Goal: Task Accomplishment & Management: Complete application form

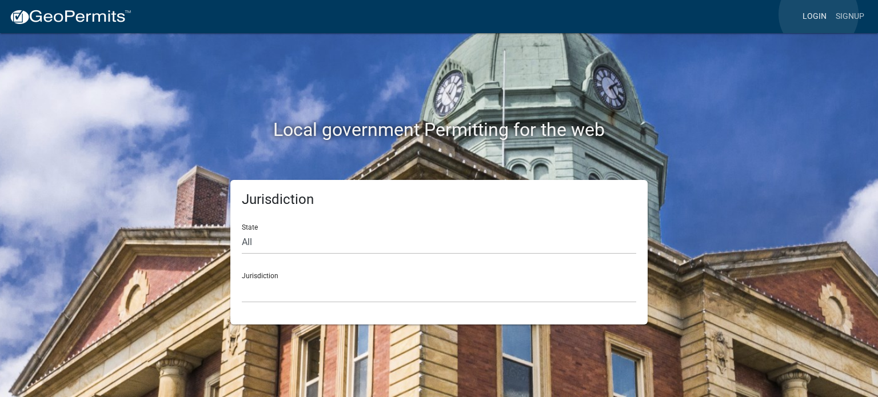
click at [818, 14] on link "Login" at bounding box center [814, 17] width 33 height 22
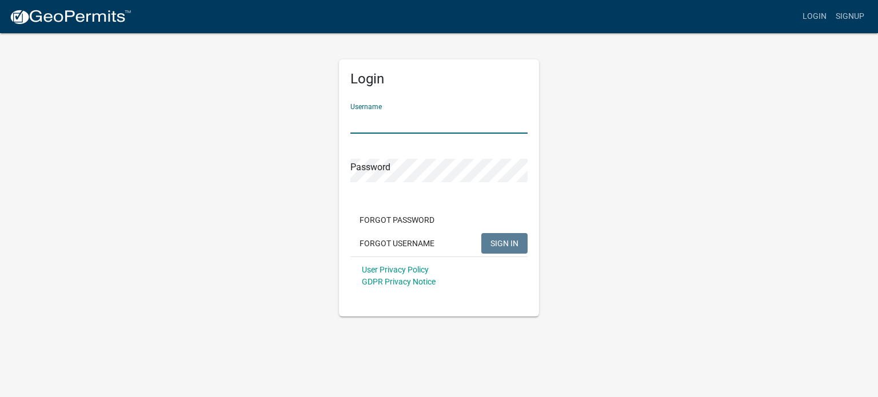
click at [473, 125] on input "Username" at bounding box center [438, 121] width 177 height 23
type input "Jam9ison"
click at [489, 236] on button "SIGN IN" at bounding box center [504, 243] width 46 height 21
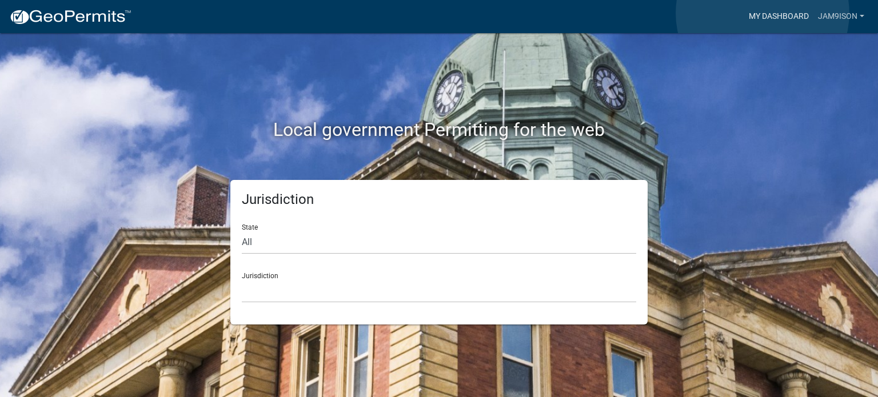
click at [762, 13] on link "My Dashboard" at bounding box center [778, 17] width 69 height 22
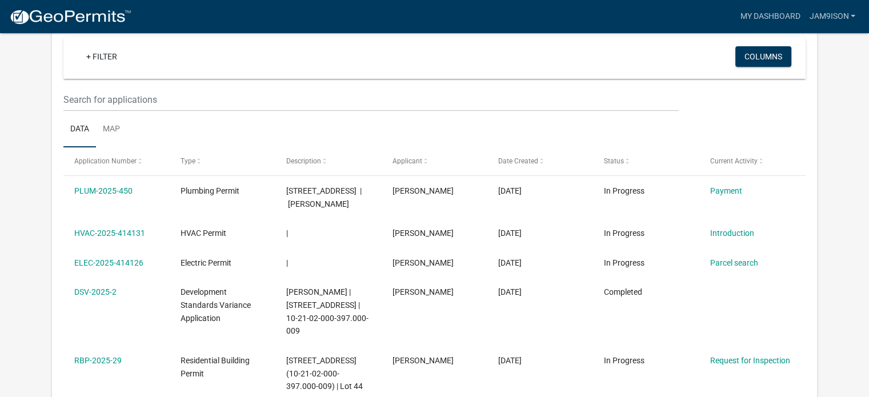
scroll to position [128, 0]
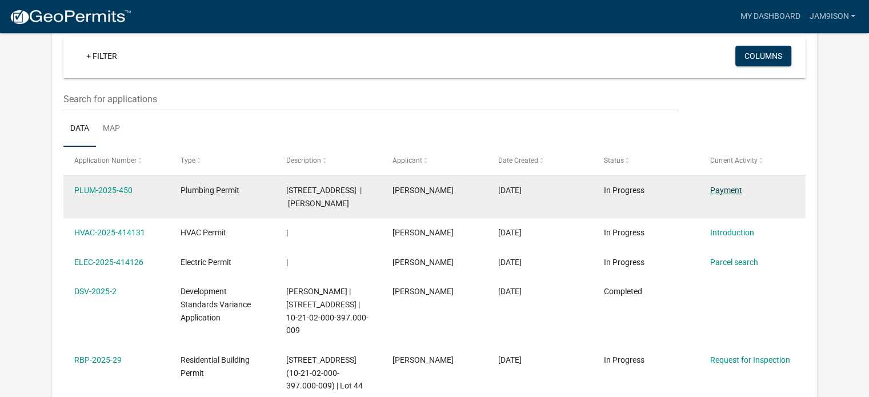
click at [716, 191] on link "Payment" at bounding box center [726, 190] width 32 height 9
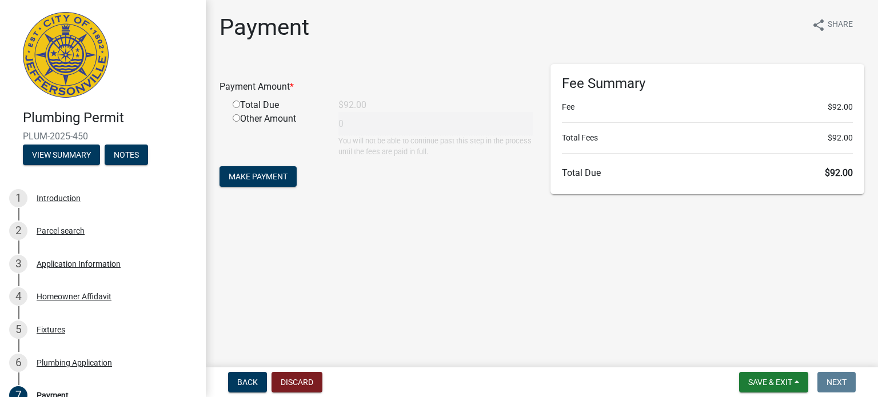
click at [238, 101] on input "radio" at bounding box center [236, 104] width 7 height 7
radio input "true"
type input "92"
click at [275, 172] on span "Make Payment" at bounding box center [258, 176] width 59 height 9
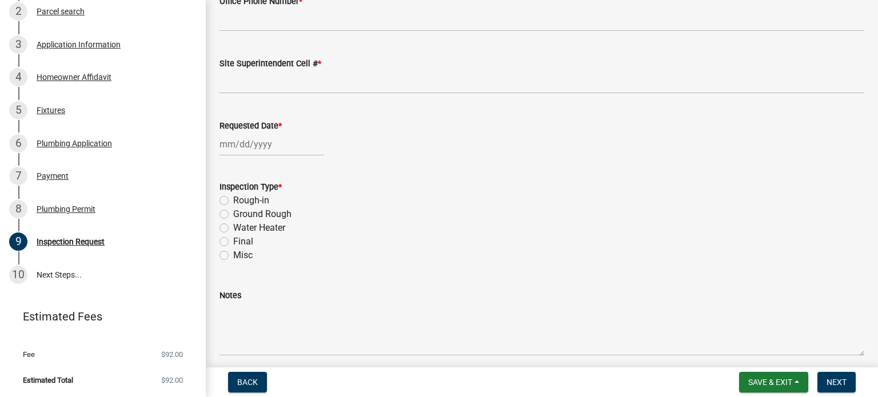
scroll to position [257, 0]
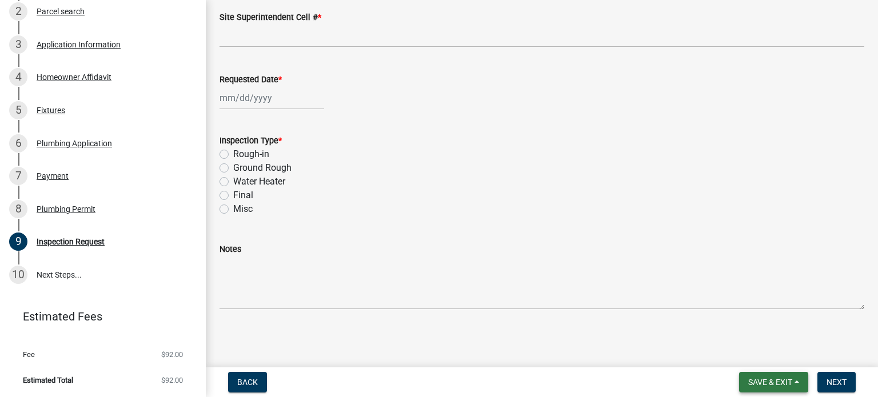
click at [756, 378] on span "Save & Exit" at bounding box center [770, 382] width 44 height 9
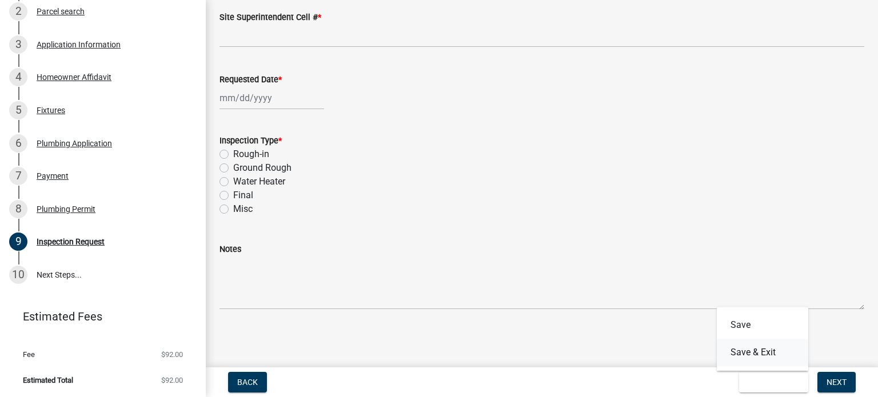
click at [756, 346] on button "Save & Exit" at bounding box center [762, 352] width 91 height 27
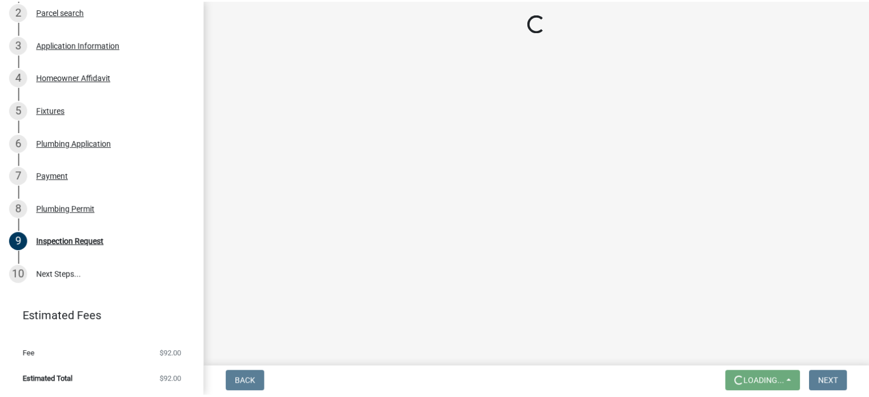
scroll to position [0, 0]
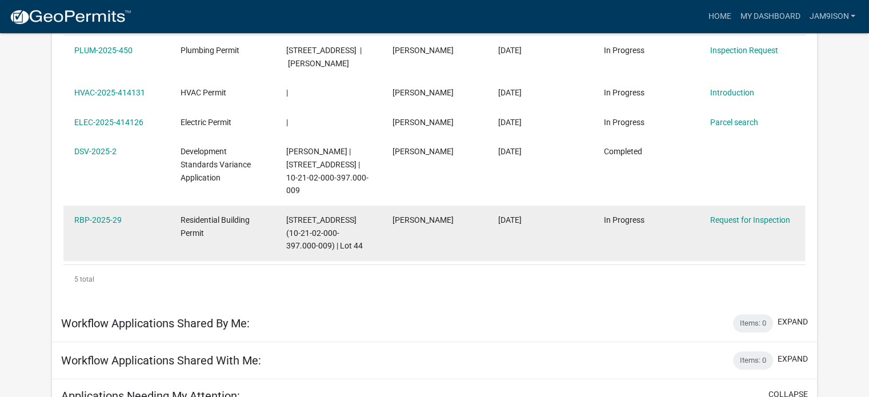
scroll to position [249, 0]
click at [737, 223] on link "Request for Inspection" at bounding box center [750, 218] width 80 height 9
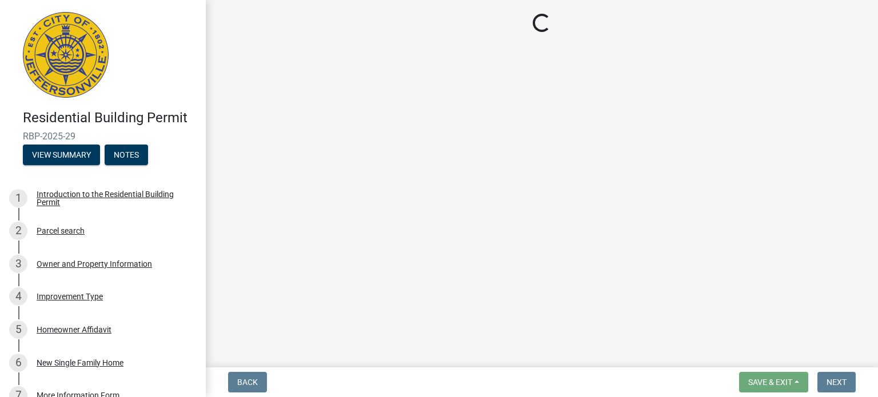
select select "5905b6c6-73a3-4561-9a25-e231032c58c8"
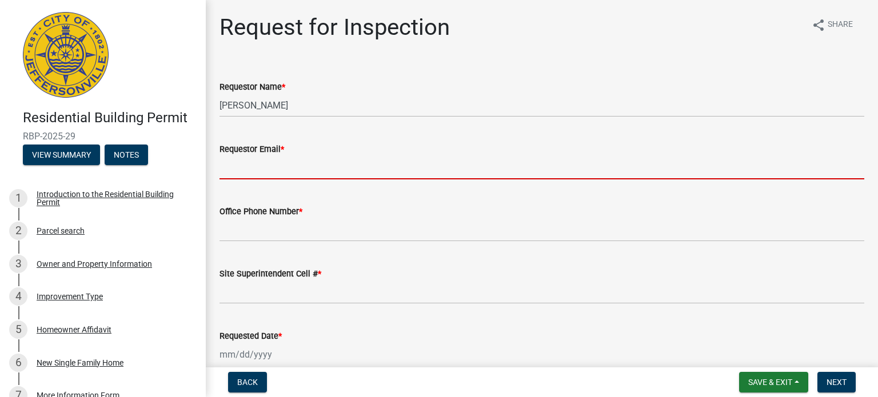
click at [318, 175] on input "Requestor Email *" at bounding box center [541, 167] width 645 height 23
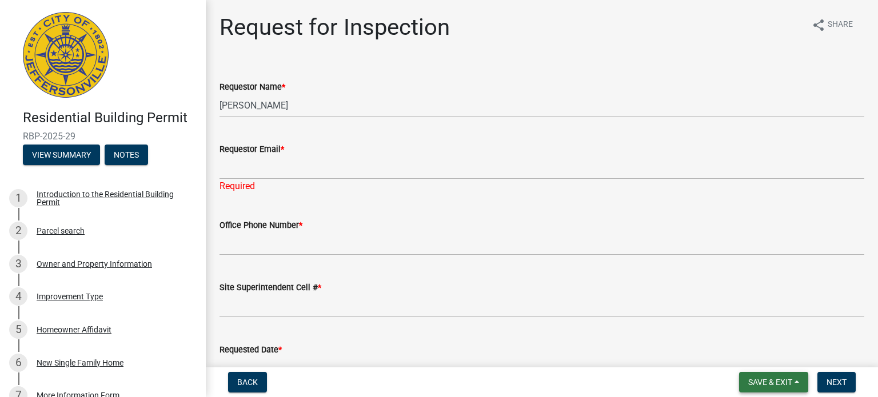
click at [768, 378] on span "Save & Exit" at bounding box center [770, 382] width 44 height 9
click at [736, 353] on button "Save & Exit" at bounding box center [762, 352] width 91 height 27
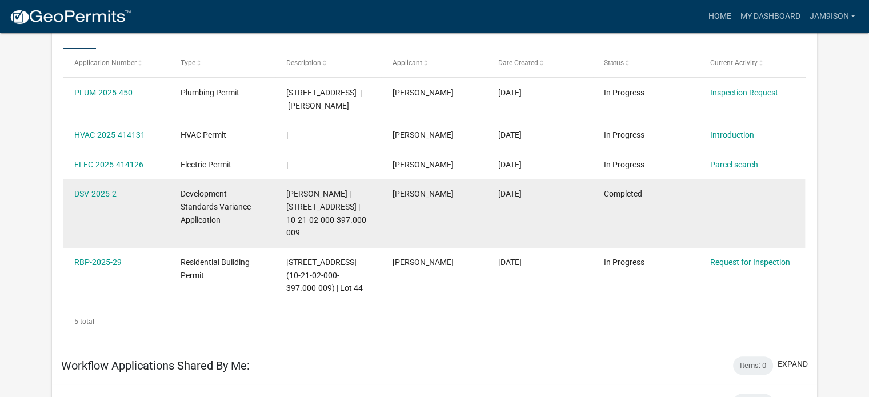
scroll to position [186, 0]
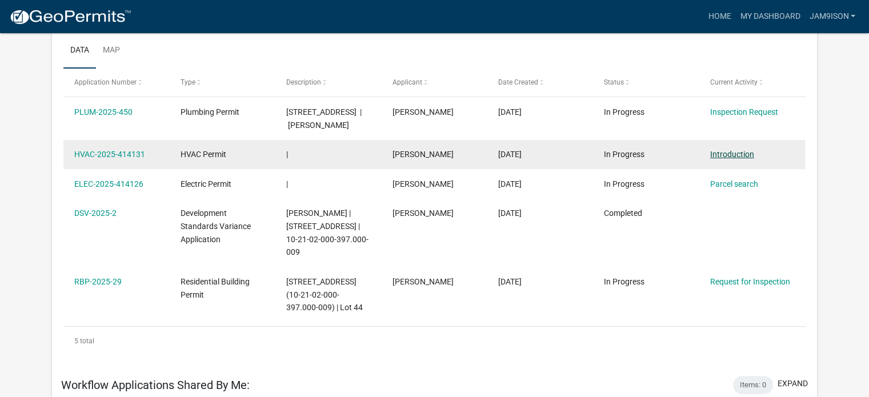
click at [722, 159] on link "Introduction" at bounding box center [732, 154] width 44 height 9
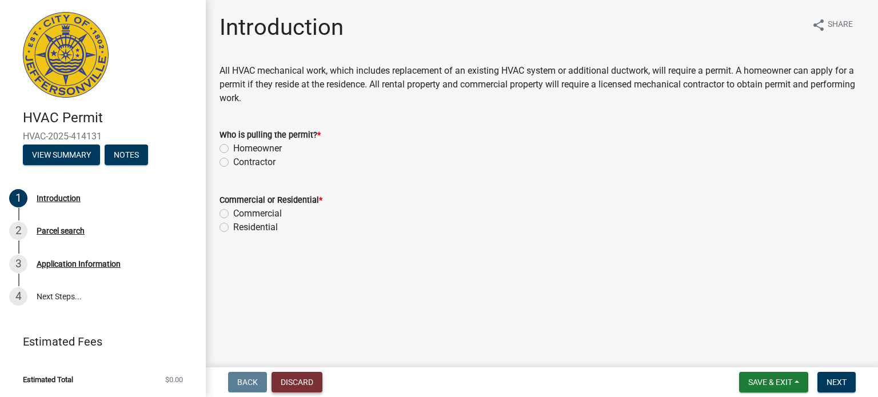
click at [313, 380] on button "Discard" at bounding box center [296, 382] width 51 height 21
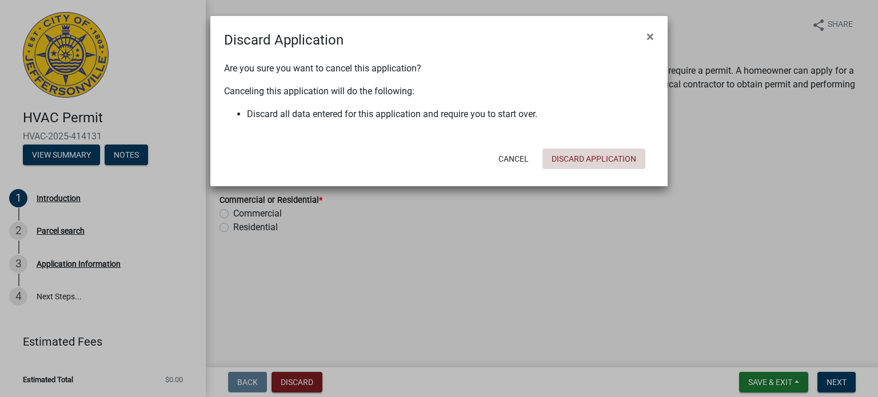
click at [581, 161] on button "Discard Application" at bounding box center [593, 159] width 103 height 21
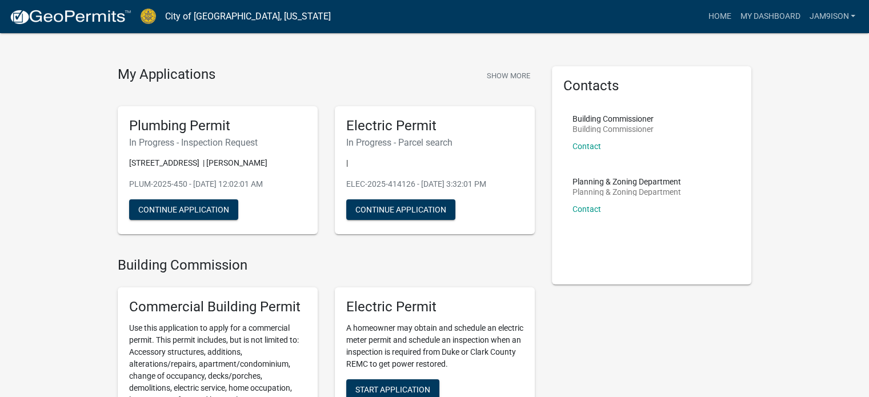
scroll to position [16, 0]
click at [418, 211] on button "Continue Application" at bounding box center [400, 209] width 109 height 21
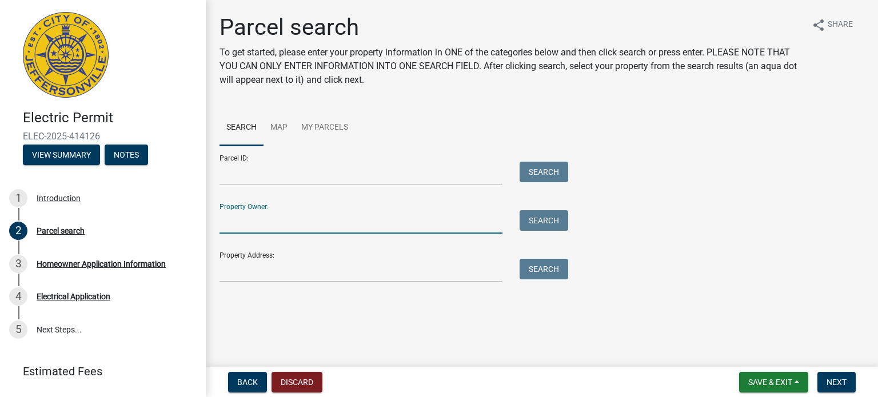
click at [359, 229] on input "Property Owner:" at bounding box center [360, 221] width 283 height 23
type input "[PERSON_NAME]"
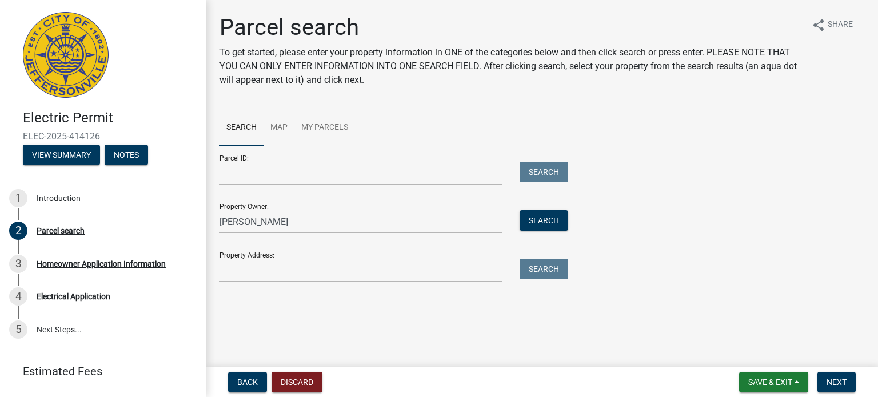
click at [532, 231] on div "Search" at bounding box center [541, 221] width 60 height 23
click at [541, 228] on button "Search" at bounding box center [544, 220] width 49 height 21
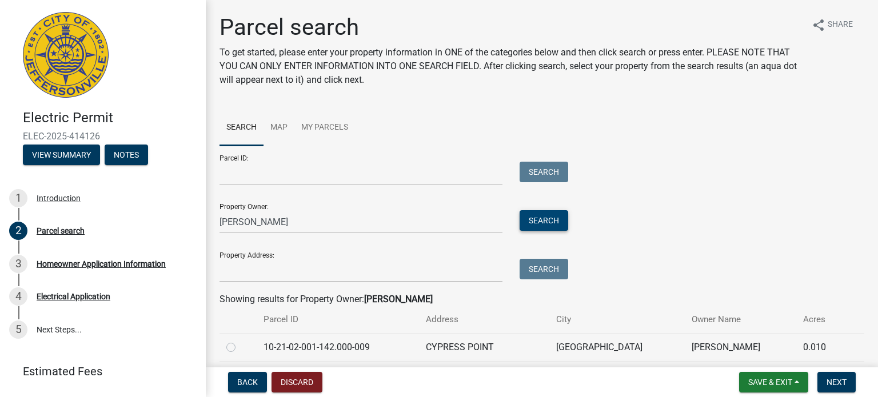
scroll to position [98, 0]
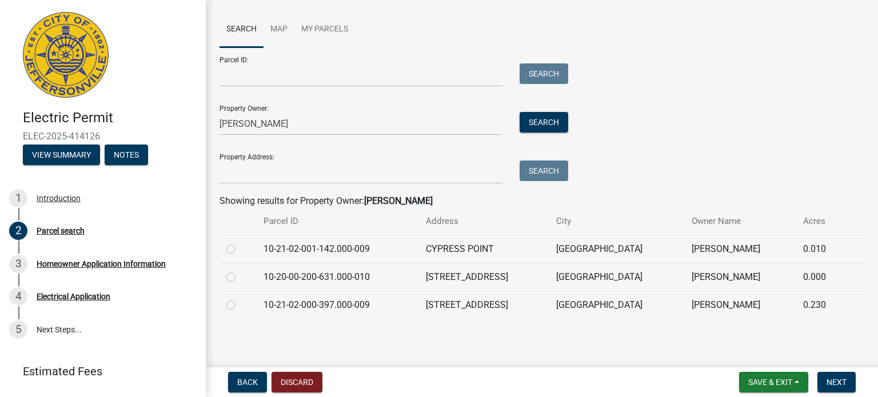
click at [240, 298] on label at bounding box center [240, 298] width 0 height 0
click at [240, 306] on input "radio" at bounding box center [243, 301] width 7 height 7
radio input "true"
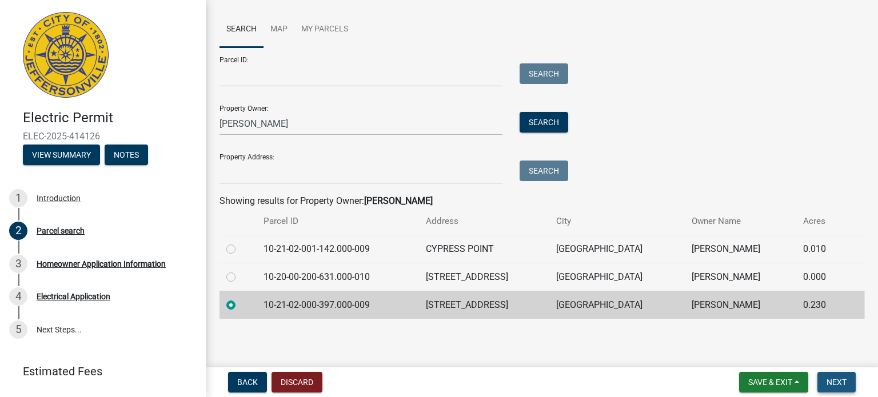
click at [828, 378] on span "Next" at bounding box center [836, 382] width 20 height 9
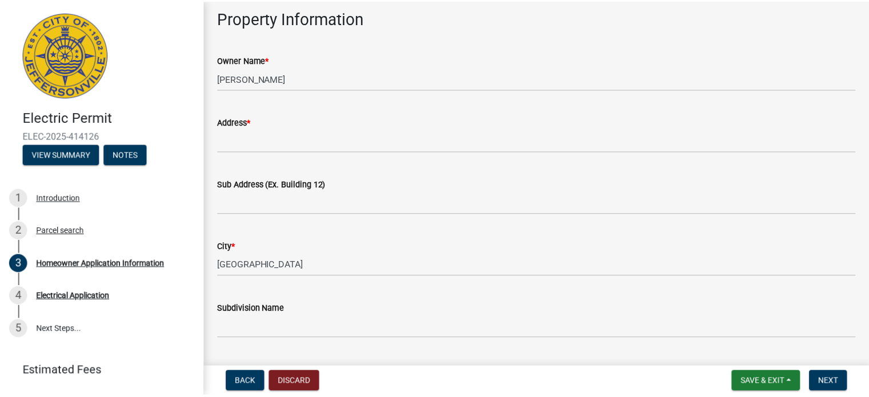
scroll to position [0, 0]
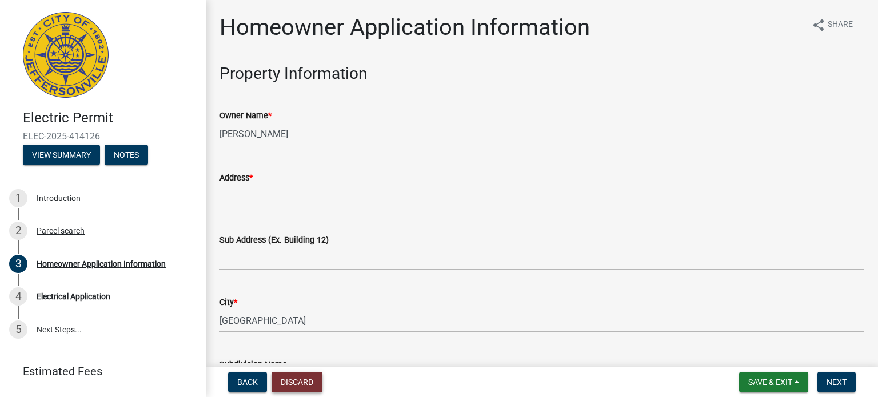
click at [313, 378] on button "Discard" at bounding box center [296, 382] width 51 height 21
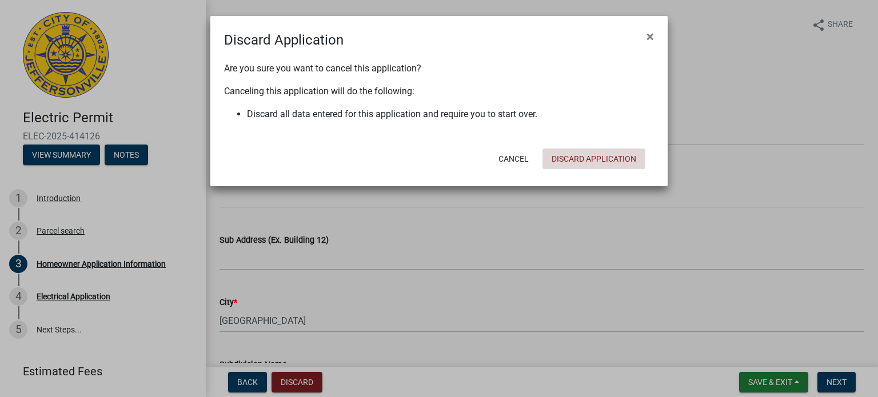
click at [588, 163] on button "Discard Application" at bounding box center [593, 159] width 103 height 21
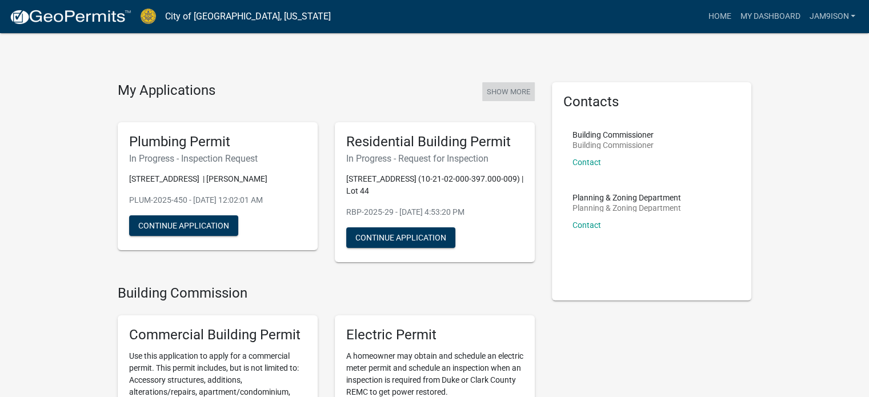
click at [510, 88] on button "Show More" at bounding box center [508, 91] width 53 height 19
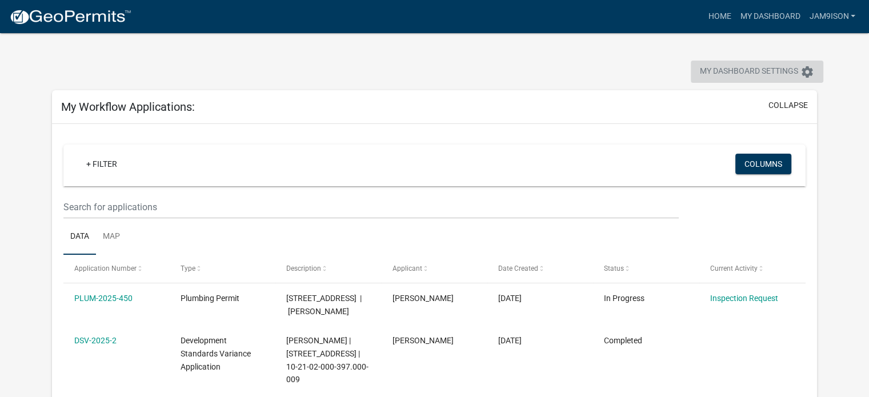
click at [732, 73] on span "My Dashboard Settings" at bounding box center [749, 72] width 98 height 14
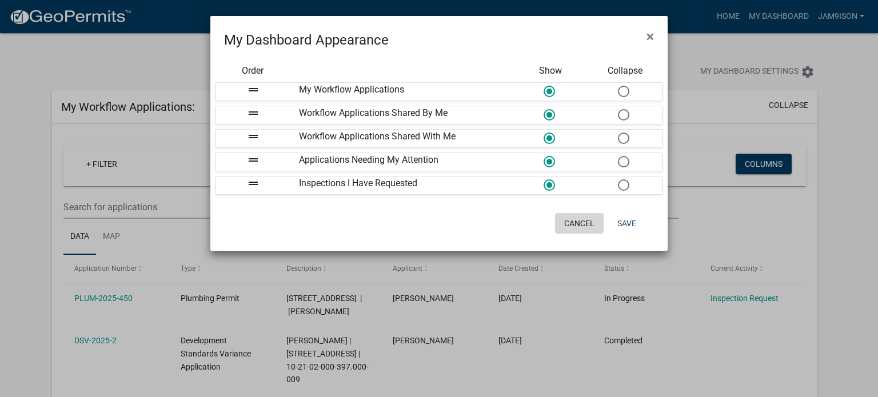
click at [581, 217] on button "Cancel" at bounding box center [579, 223] width 49 height 21
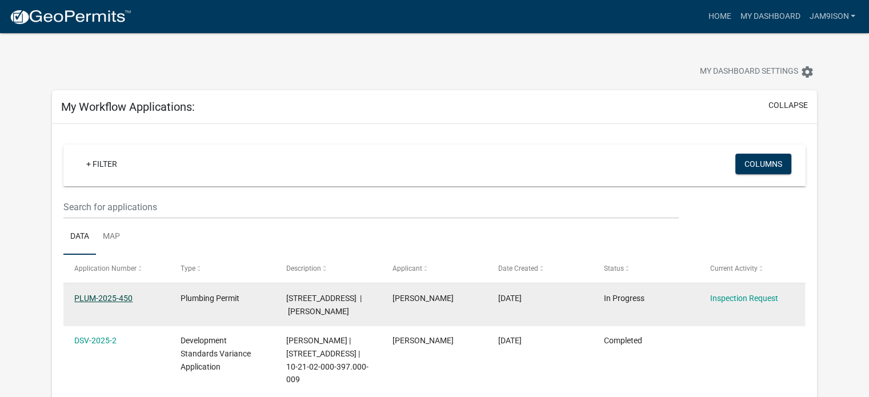
click at [123, 294] on link "PLUM-2025-450" at bounding box center [103, 298] width 58 height 9
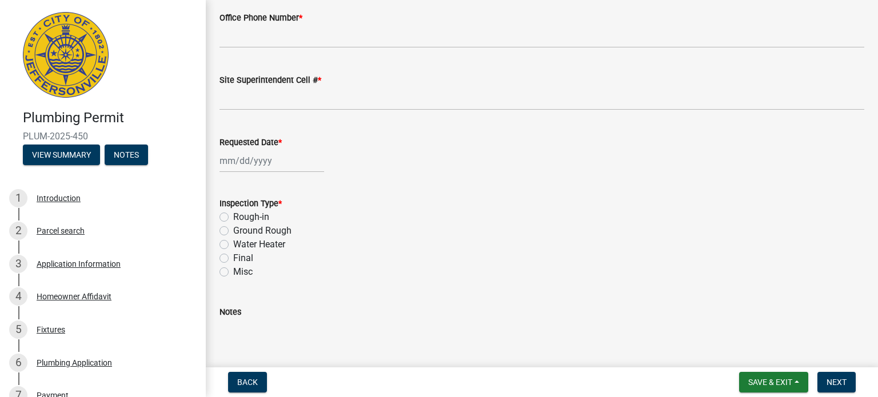
scroll to position [194, 0]
